Goal: Task Accomplishment & Management: Manage account settings

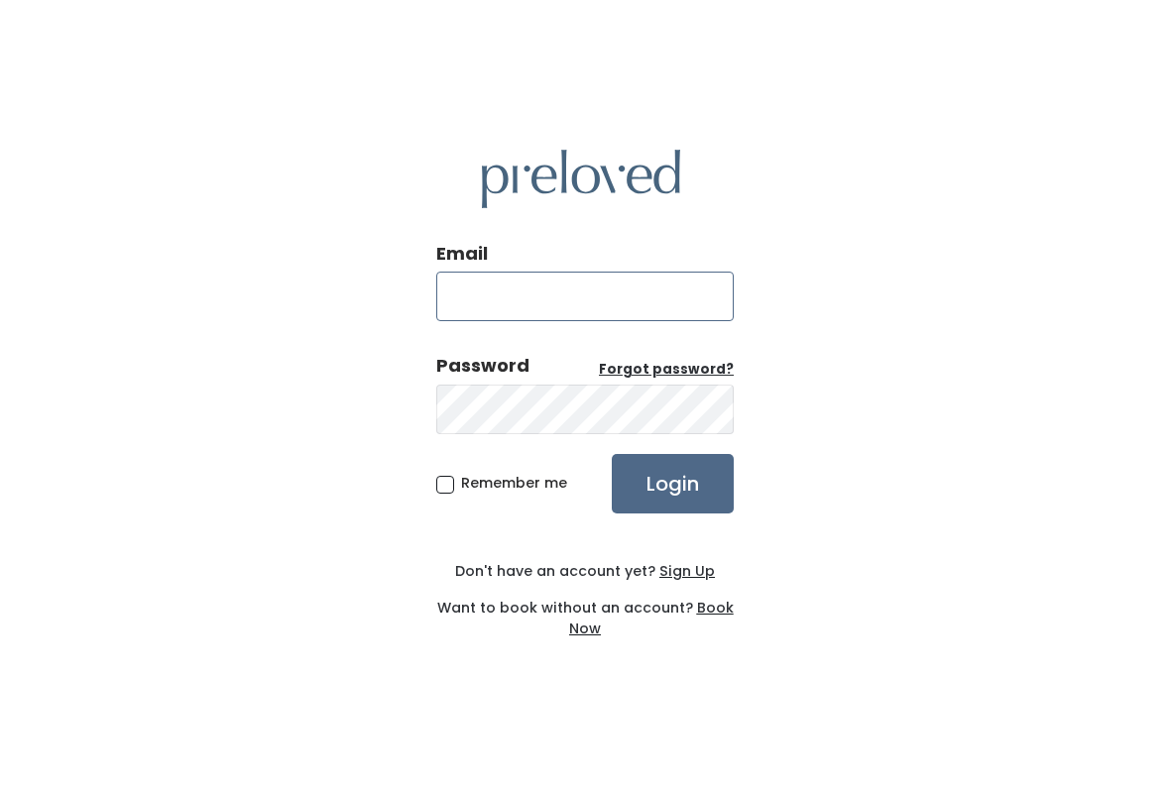
type input "[DOMAIN_NAME][EMAIL_ADDRESS][DOMAIN_NAME]"
click at [672, 483] on input "Login" at bounding box center [673, 483] width 122 height 59
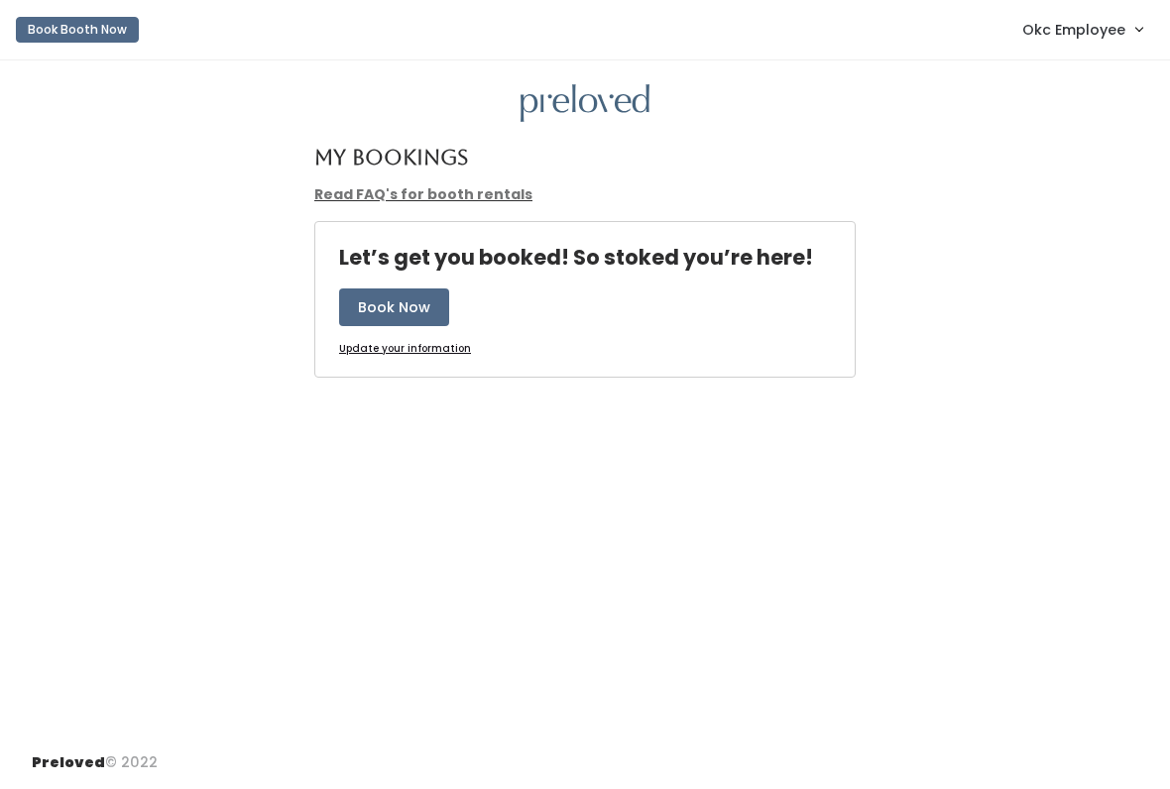
click at [1139, 43] on link "Okc Employee" at bounding box center [1082, 29] width 160 height 43
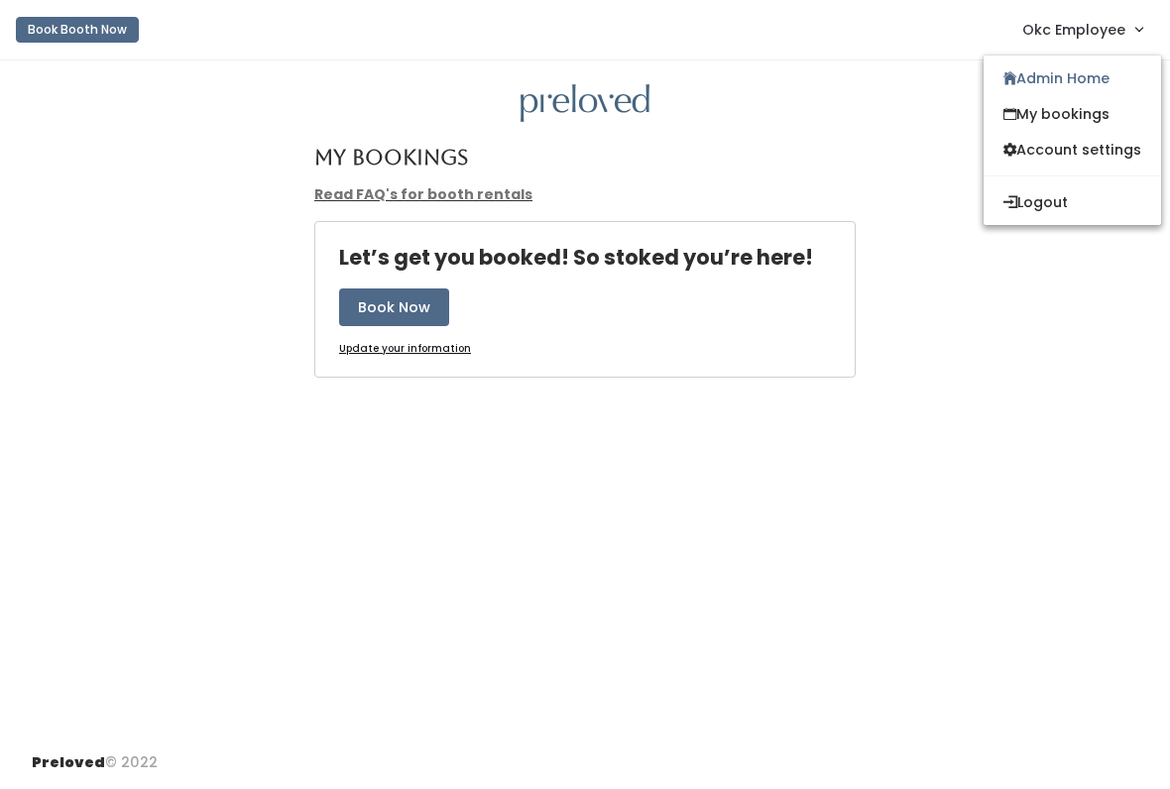
click at [1091, 29] on span "Okc Employee" at bounding box center [1073, 30] width 103 height 22
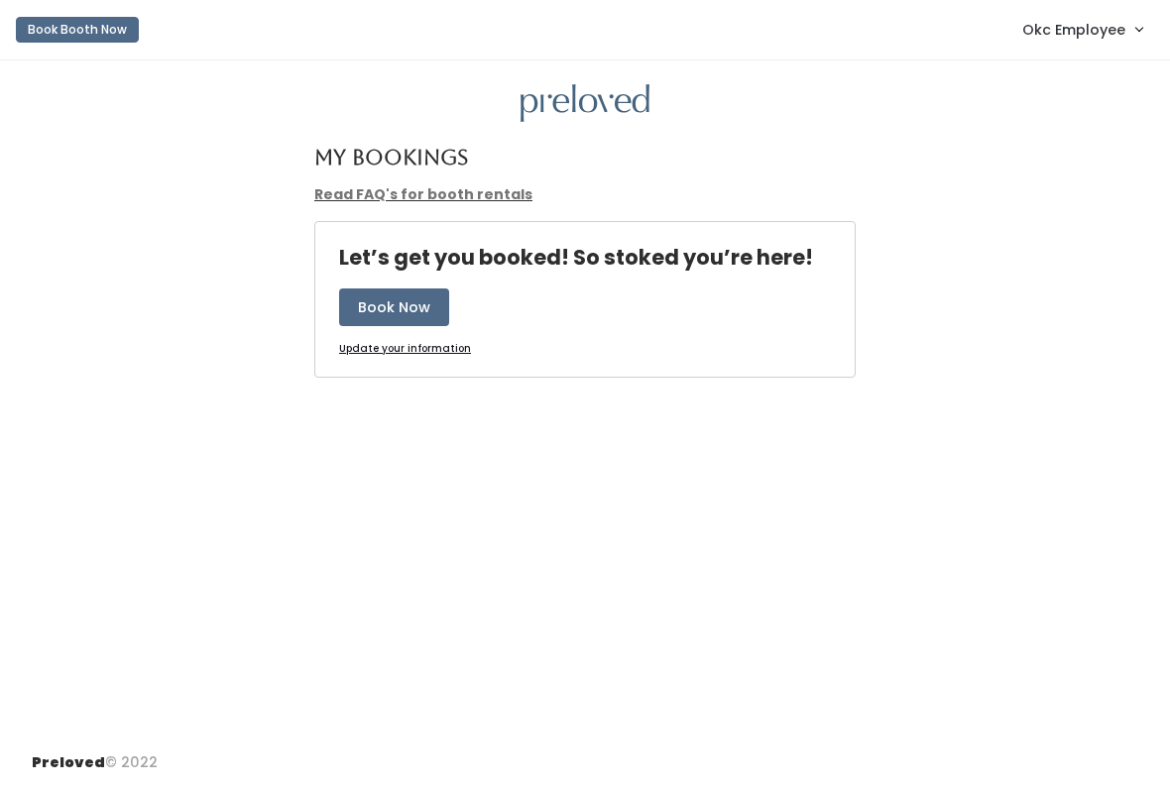
click at [1072, 79] on div "My Bookings Read FAQ's for booth rentals Let’s get you booked! So stoked you’re…" at bounding box center [585, 398] width 1170 height 676
click at [1089, 17] on link "Okc Employee" at bounding box center [1082, 29] width 160 height 43
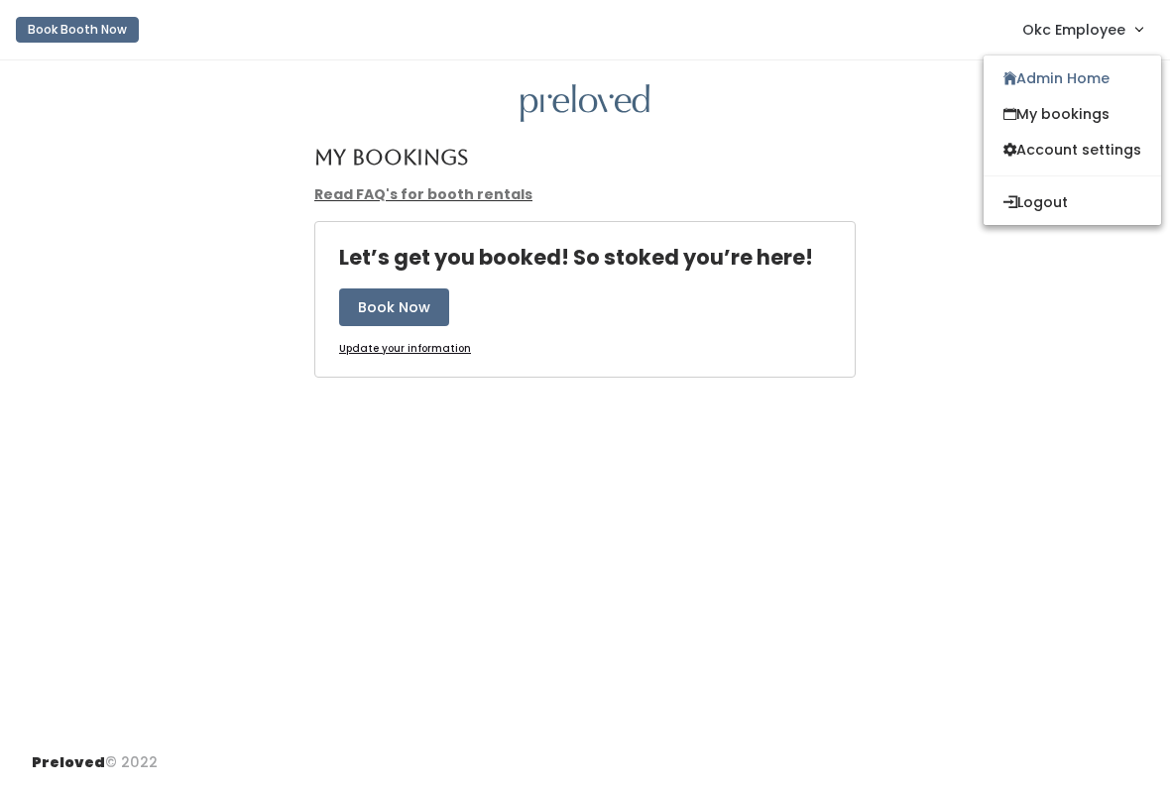
click at [1073, 80] on link "Admin Home" at bounding box center [1071, 78] width 177 height 36
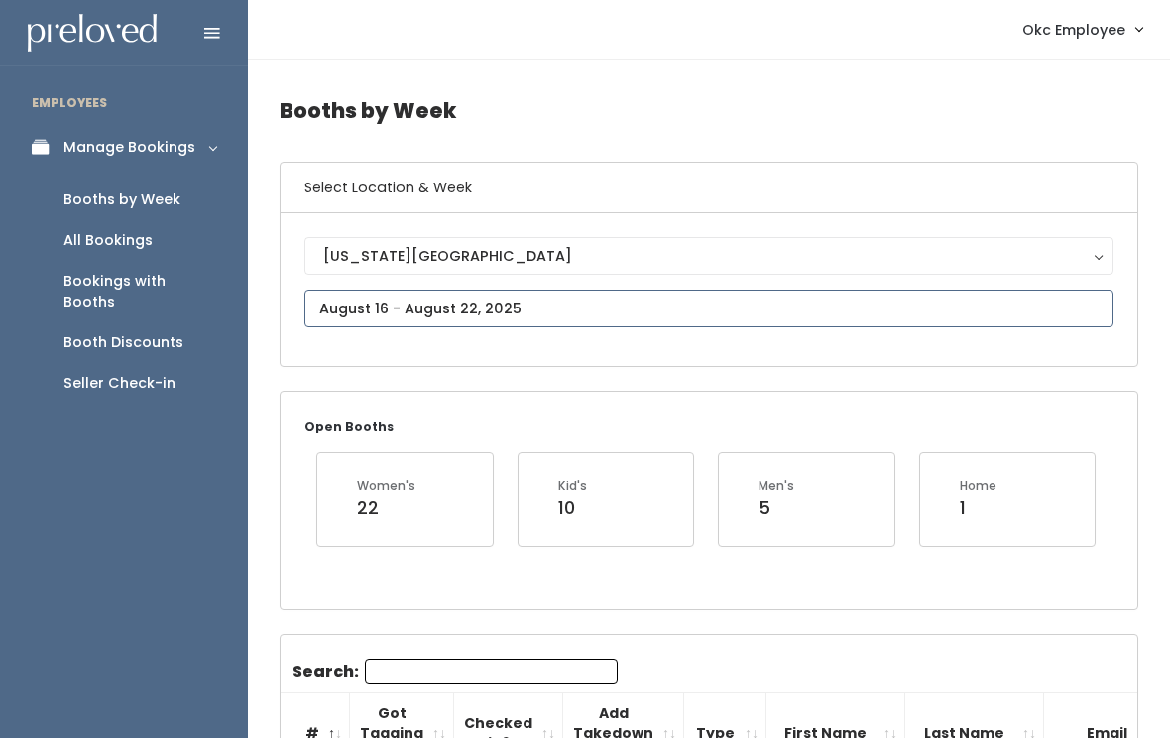
click at [922, 327] on input "text" at bounding box center [708, 308] width 809 height 38
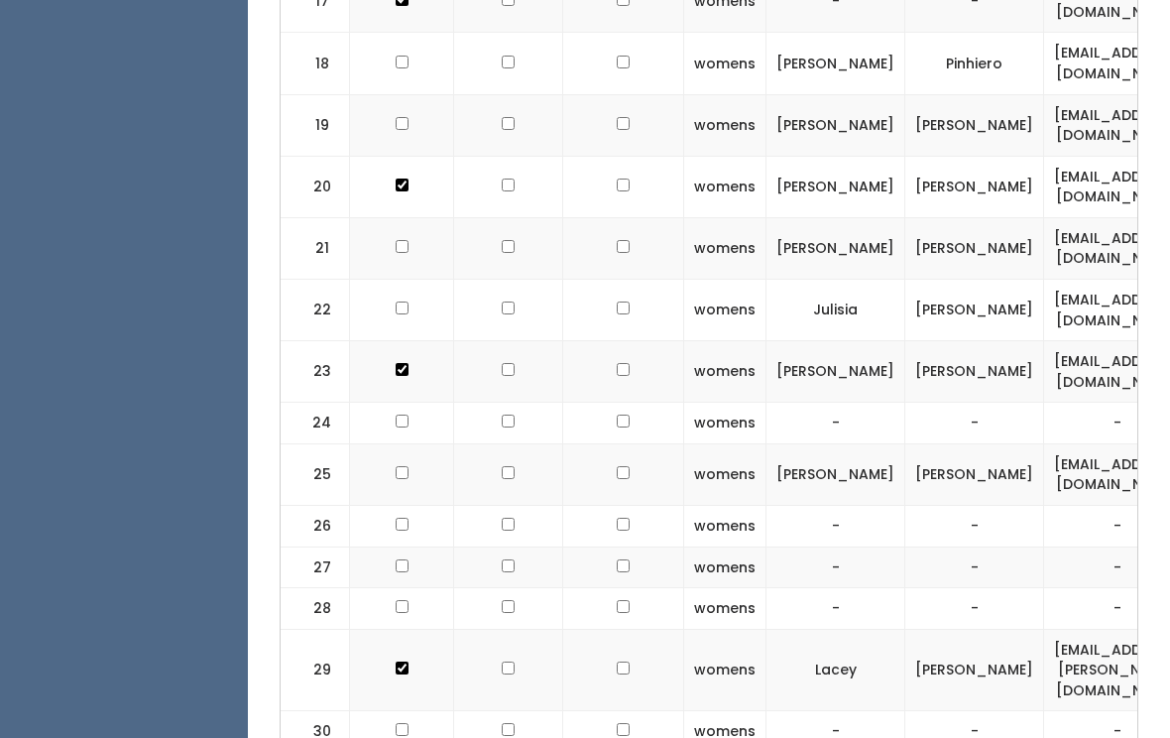
scroll to position [1630, 0]
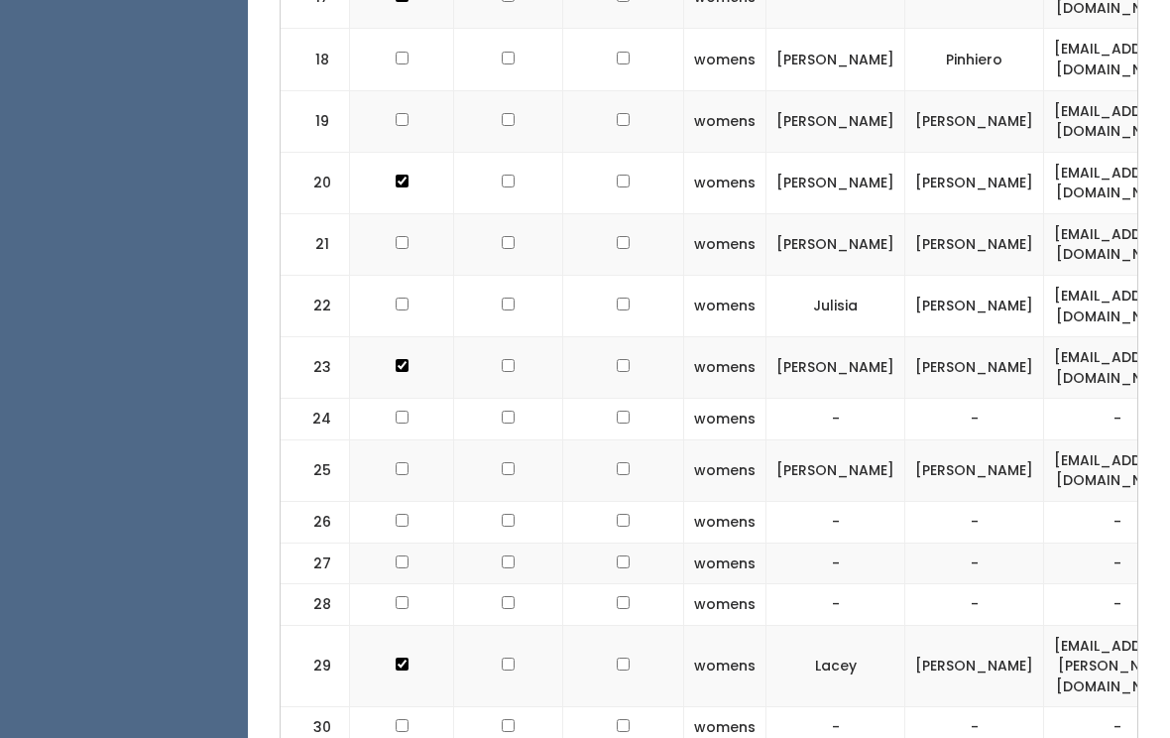
checkbox input "true"
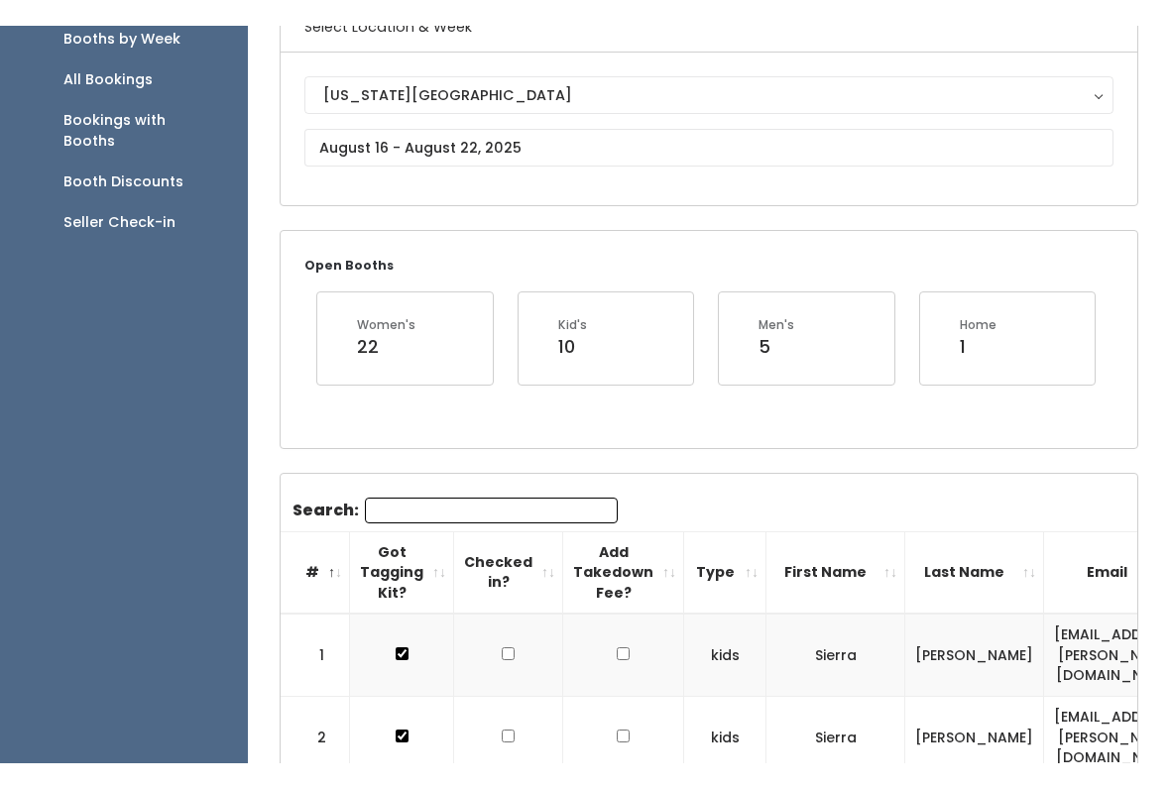
scroll to position [0, 0]
